Goal: Check status: Check status

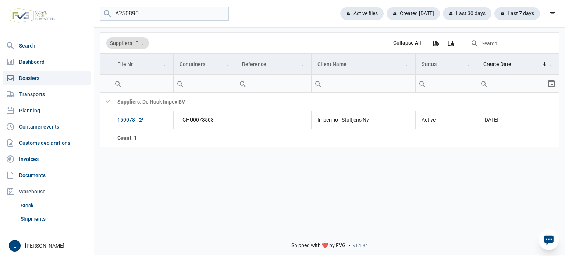
type input "A250890"
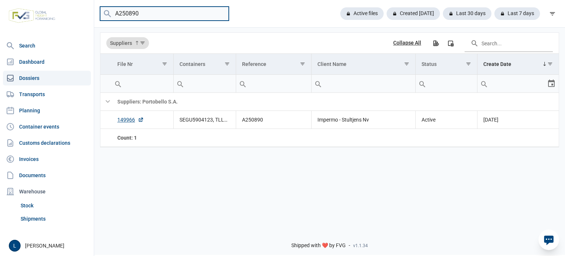
click at [147, 13] on input "A250890" at bounding box center [164, 14] width 129 height 14
click at [218, 11] on input "A250890" at bounding box center [164, 14] width 129 height 14
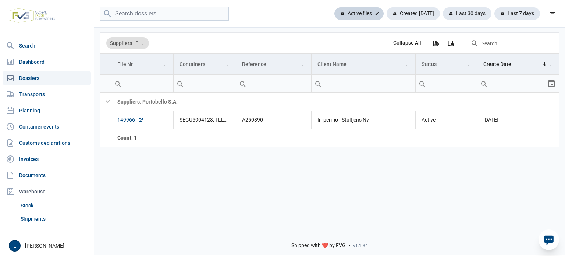
click at [350, 13] on div "Active files" at bounding box center [358, 13] width 49 height 13
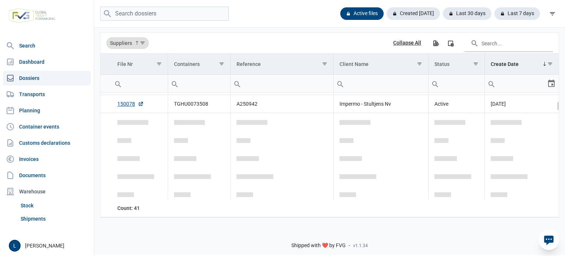
scroll to position [98, 0]
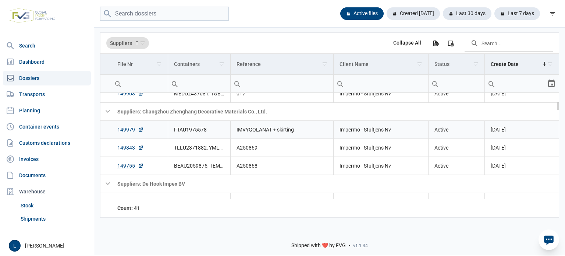
click at [125, 129] on link "149979" at bounding box center [130, 129] width 26 height 7
click at [135, 131] on link "149979" at bounding box center [130, 129] width 26 height 7
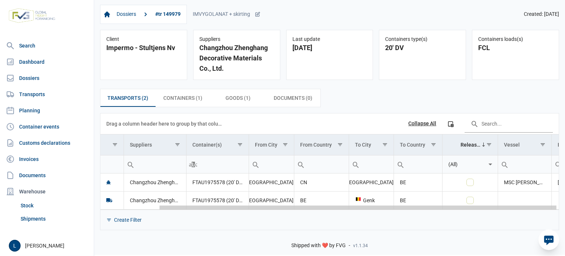
scroll to position [0, 68]
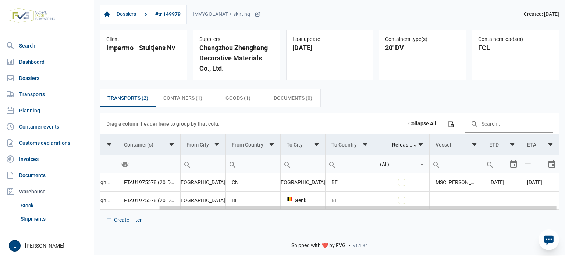
drag, startPoint x: 359, startPoint y: 207, endPoint x: 519, endPoint y: 209, distance: 160.0
click at [519, 209] on body "For evaluation purposes only. Redistribution prohibited. Please register an exi…" at bounding box center [282, 115] width 565 height 256
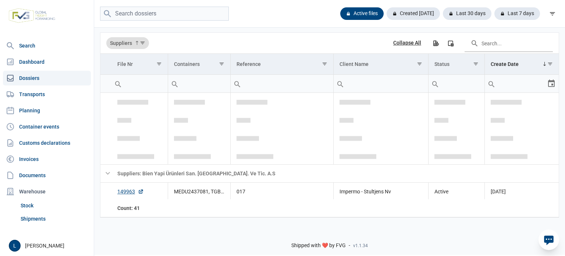
scroll to position [98, 0]
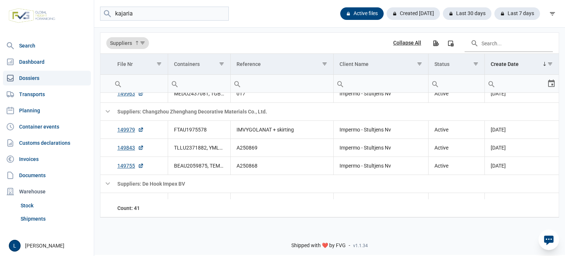
type input "kajaria"
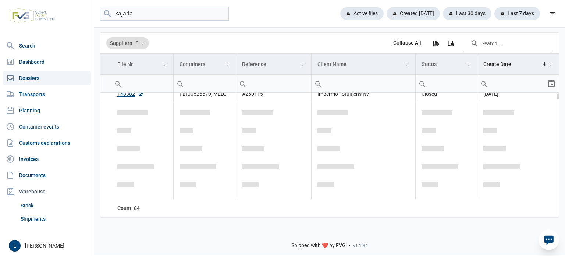
scroll to position [0, 0]
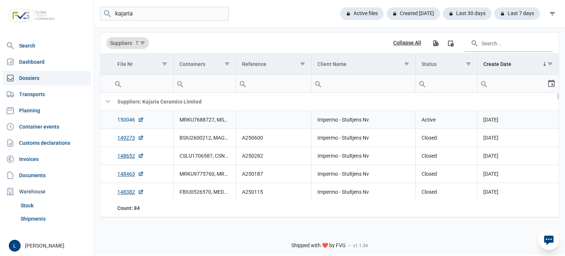
click at [121, 119] on link "150046" at bounding box center [130, 119] width 26 height 7
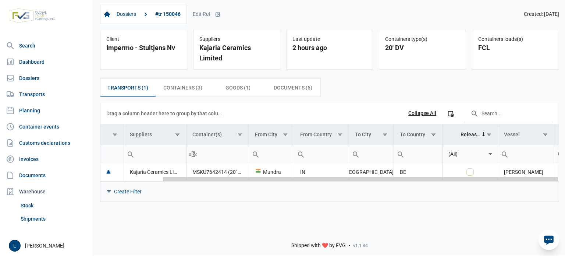
scroll to position [0, 71]
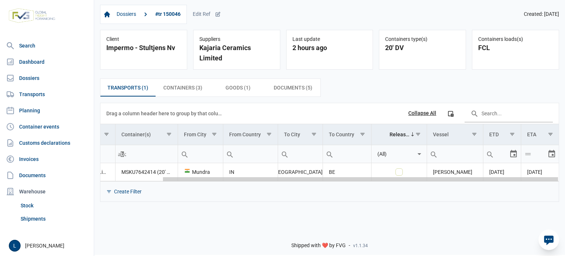
drag, startPoint x: 397, startPoint y: 169, endPoint x: 564, endPoint y: 172, distance: 167.4
click at [564, 172] on body "For evaluation purposes only. Redistribution prohibited. Please register an exi…" at bounding box center [282, 115] width 565 height 256
